Goal: Communication & Community: Connect with others

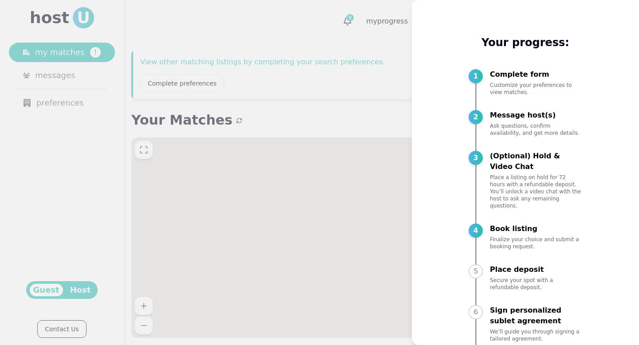
click at [238, 96] on div at bounding box center [319, 172] width 639 height 345
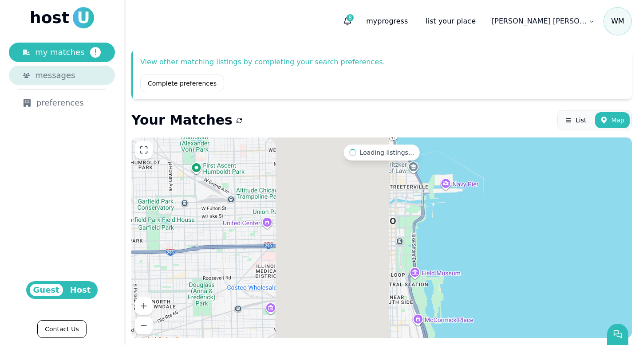
click at [61, 72] on span "messages" at bounding box center [55, 75] width 40 height 12
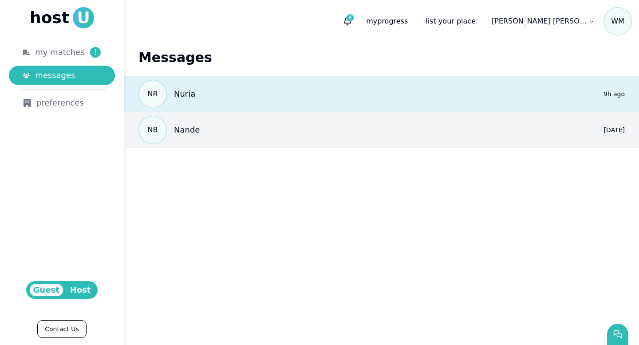
click at [186, 93] on p "Nuria" at bounding box center [184, 94] width 21 height 12
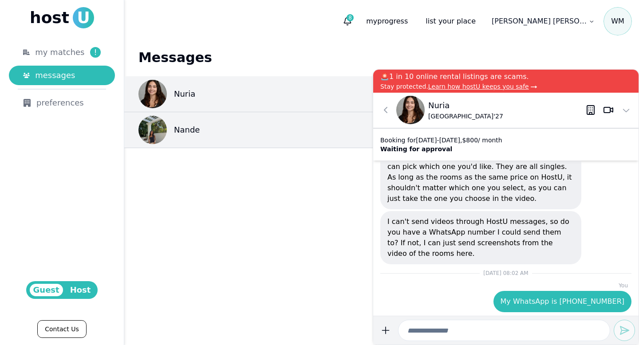
click at [549, 330] on input at bounding box center [504, 330] width 212 height 21
click at [384, 108] on icon at bounding box center [385, 110] width 11 height 11
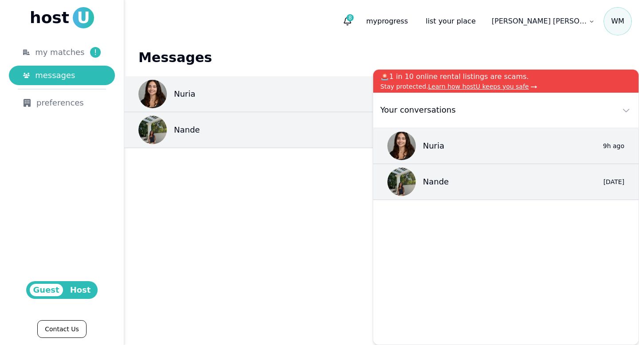
click at [331, 211] on main "Messages Nuria 0 9h ago Nande 0 [DATE]" at bounding box center [381, 194] width 514 height 302
click at [212, 180] on main "Messages Nuria 0 9h ago Nande 0 [DATE]" at bounding box center [381, 194] width 514 height 302
click at [296, 17] on header "8 my progress list your place [PERSON_NAME] [PERSON_NAME]" at bounding box center [381, 21] width 514 height 43
click at [65, 51] on span "my matches" at bounding box center [59, 52] width 49 height 12
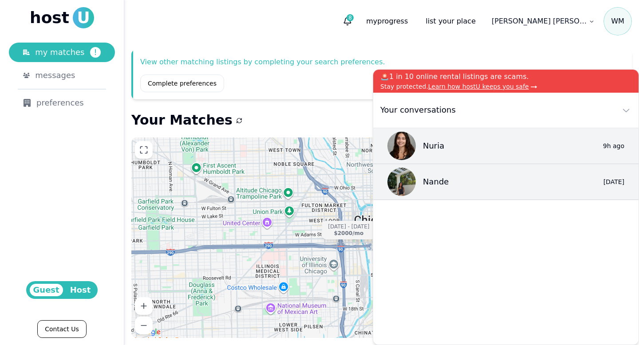
click at [433, 248] on div "Nuria 0 9h ago Nande 0 [DATE]" at bounding box center [505, 236] width 265 height 216
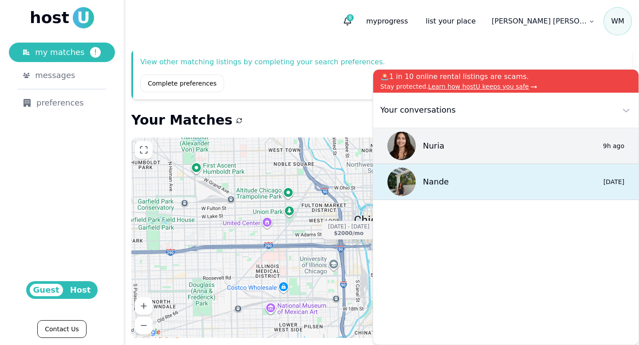
click at [446, 178] on p "Nande" at bounding box center [436, 182] width 26 height 12
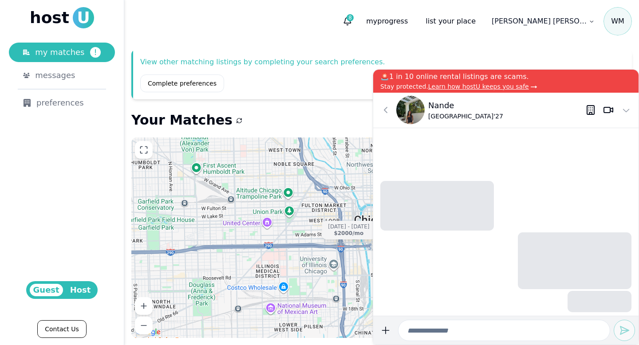
click at [446, 178] on div at bounding box center [505, 222] width 265 height 188
